Goal: Information Seeking & Learning: Learn about a topic

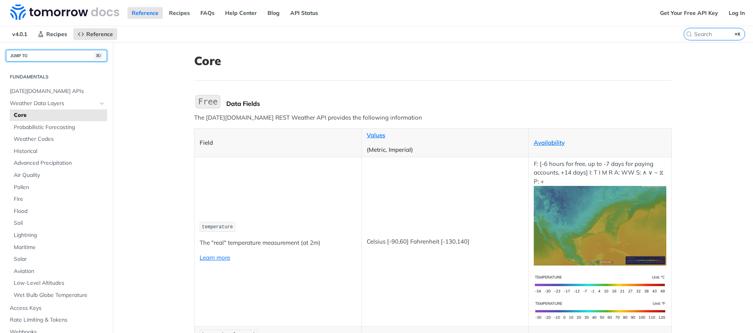
click at [30, 54] on button "JUMP TO ⌘/" at bounding box center [56, 56] width 101 height 12
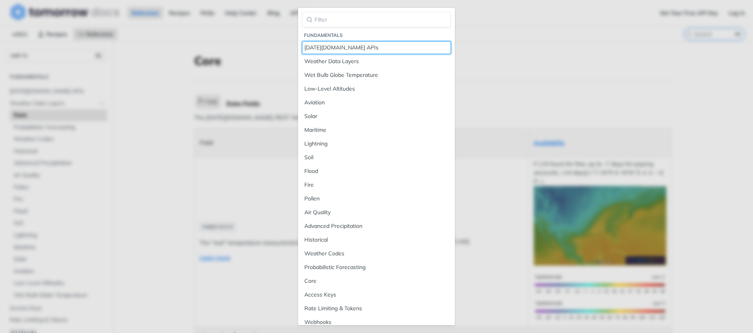
click at [329, 47] on div "[DATE][DOMAIN_NAME] APIs" at bounding box center [376, 48] width 144 height 8
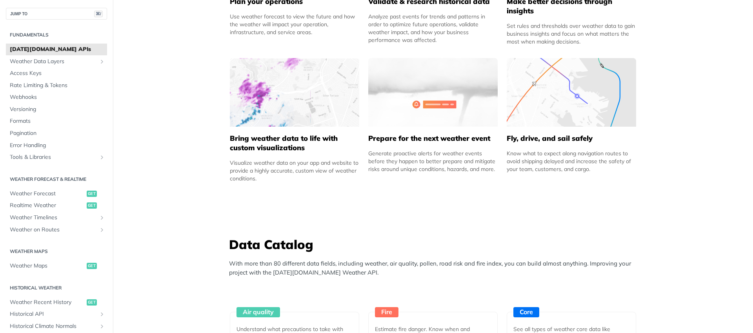
scroll to position [721, 0]
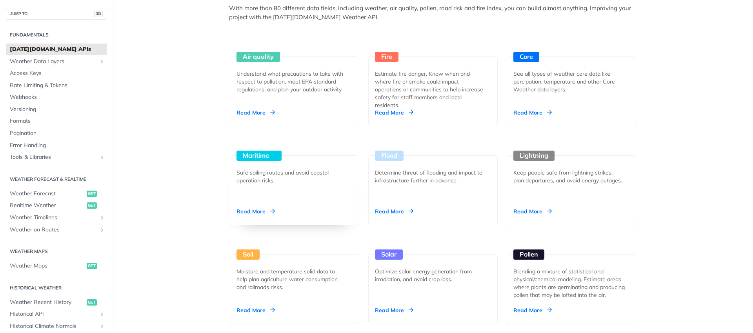
click at [245, 212] on div "Read More" at bounding box center [255, 211] width 38 height 8
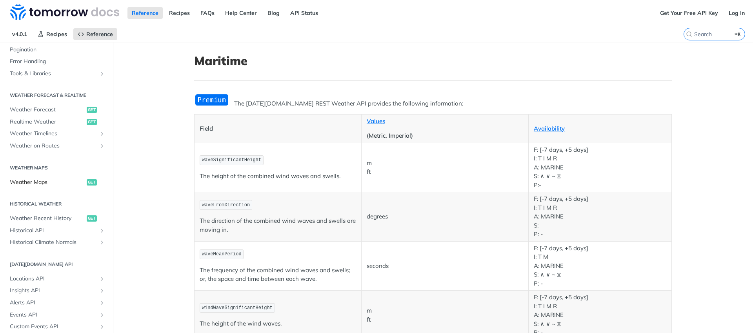
scroll to position [307, 0]
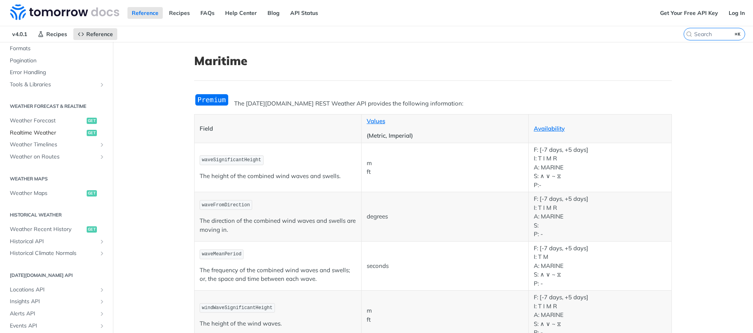
click at [43, 133] on span "Realtime Weather" at bounding box center [47, 133] width 75 height 8
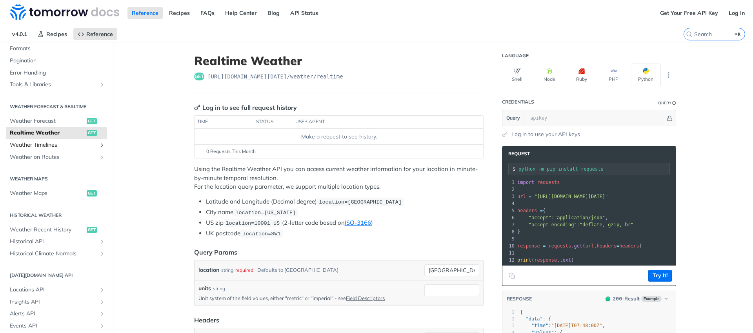
click at [48, 148] on span "Weather Timelines" at bounding box center [53, 145] width 87 height 8
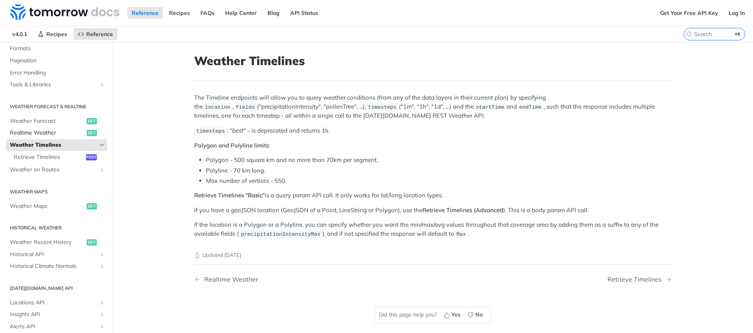
click at [48, 131] on span "Realtime Weather" at bounding box center [47, 133] width 75 height 8
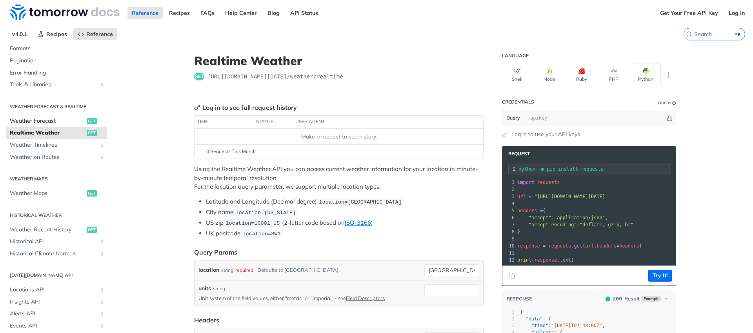
click at [48, 120] on span "Weather Forecast" at bounding box center [47, 121] width 75 height 8
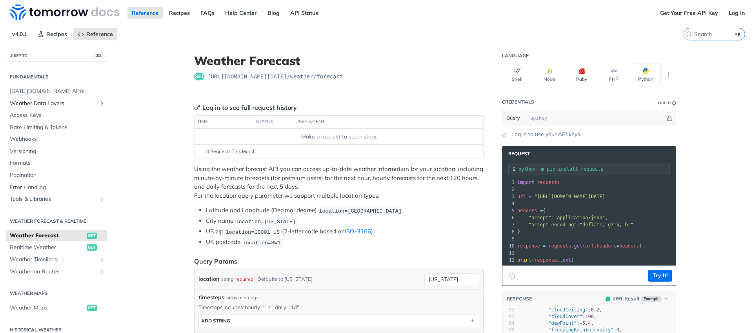
click at [48, 102] on span "Weather Data Layers" at bounding box center [53, 104] width 87 height 8
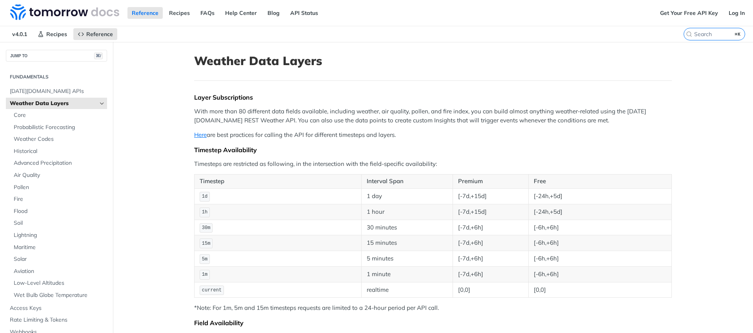
click at [303, 134] on p "Here are best practices for calling the API for different timesteps and layers." at bounding box center [433, 135] width 478 height 9
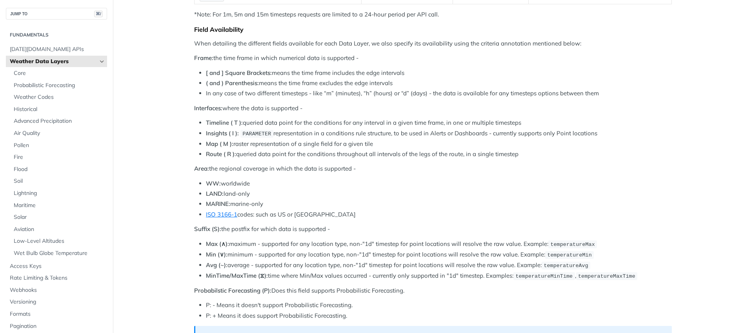
scroll to position [334, 0]
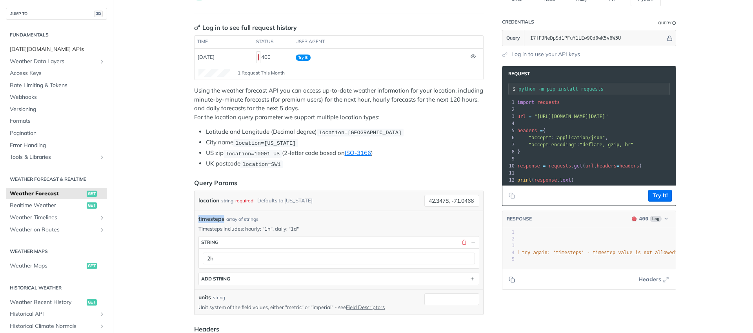
scroll to position [35, 0]
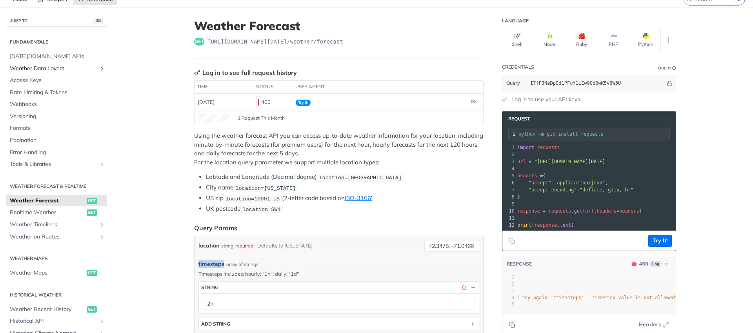
click at [42, 65] on span "Weather Data Layers" at bounding box center [53, 69] width 87 height 8
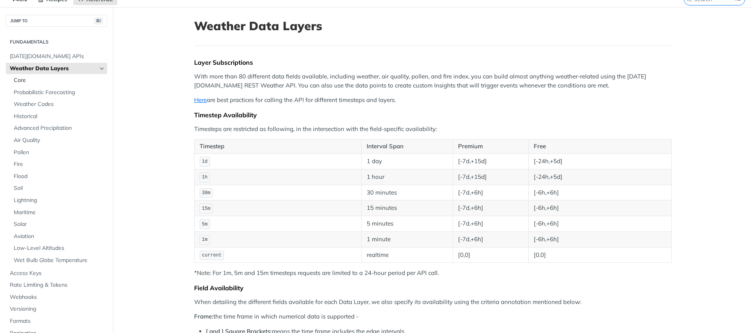
click at [22, 82] on span "Core" at bounding box center [59, 80] width 91 height 8
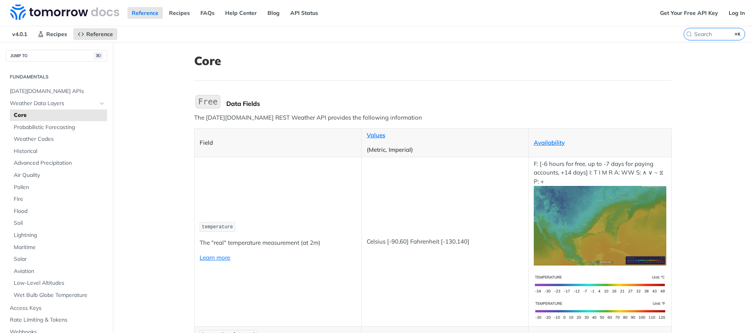
click at [205, 100] on img "Expand image" at bounding box center [207, 101] width 27 height 16
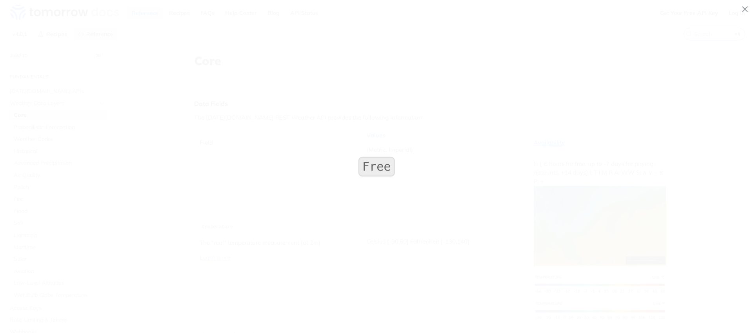
click at [243, 130] on span "Collapse image" at bounding box center [376, 166] width 753 height 333
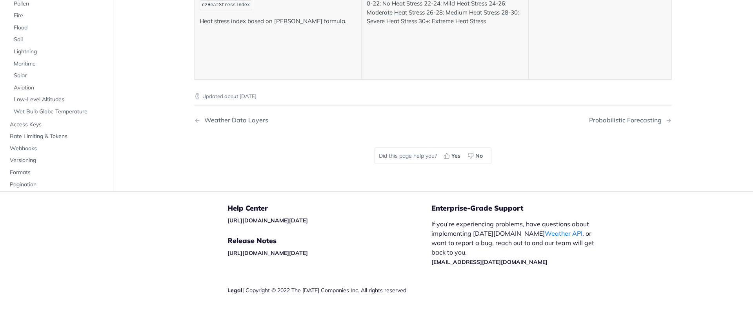
scroll to position [3926, 0]
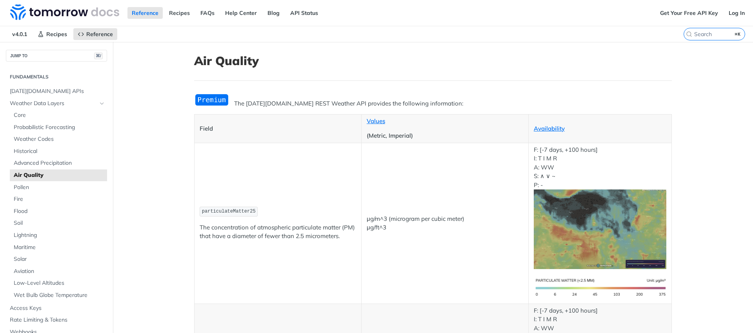
click at [224, 212] on span "particulateMatter25" at bounding box center [229, 211] width 54 height 5
copy span "particulateMatter25"
